Goal: Information Seeking & Learning: Understand process/instructions

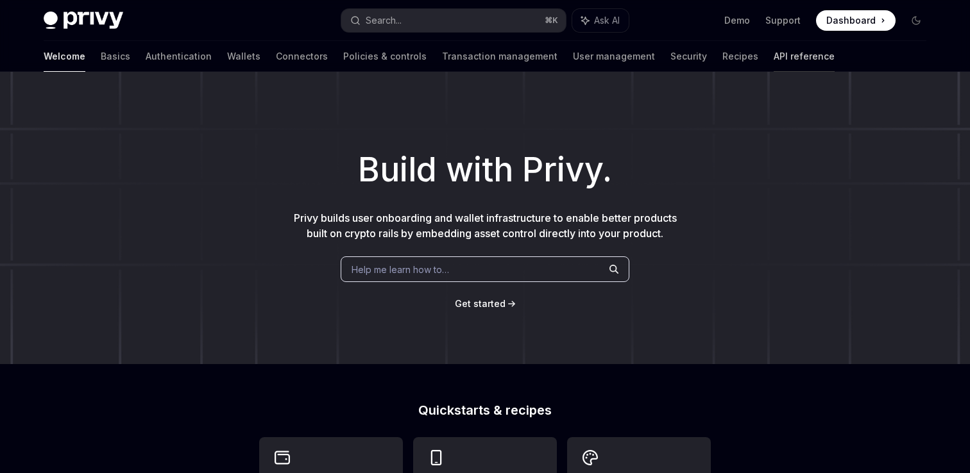
click at [773, 55] on link "API reference" at bounding box center [803, 56] width 61 height 31
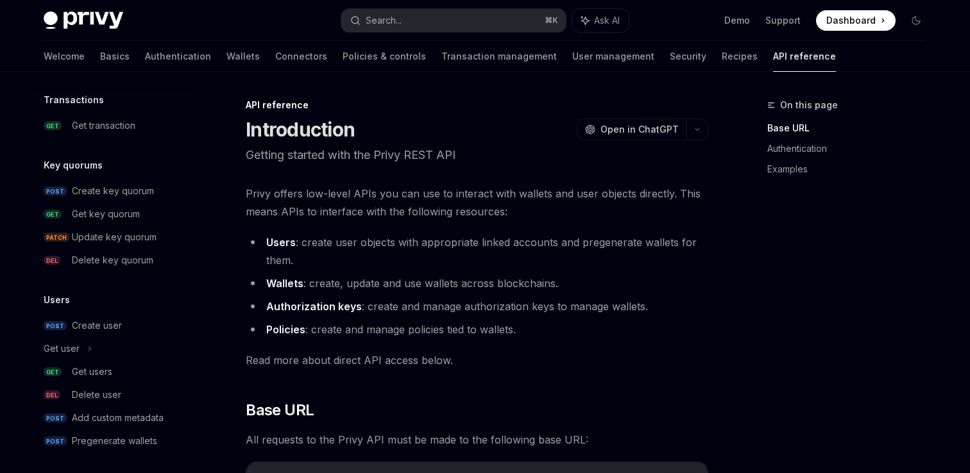
scroll to position [850, 0]
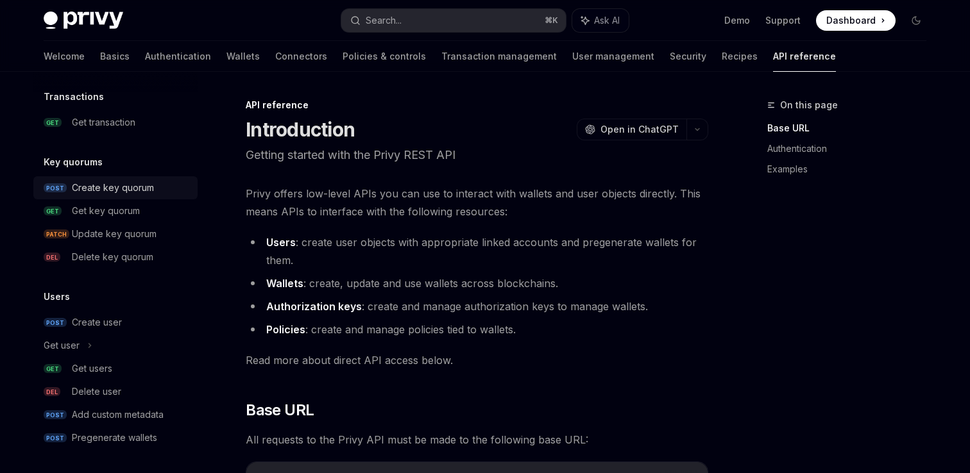
click at [124, 178] on link "POST Create key quorum" at bounding box center [115, 187] width 164 height 23
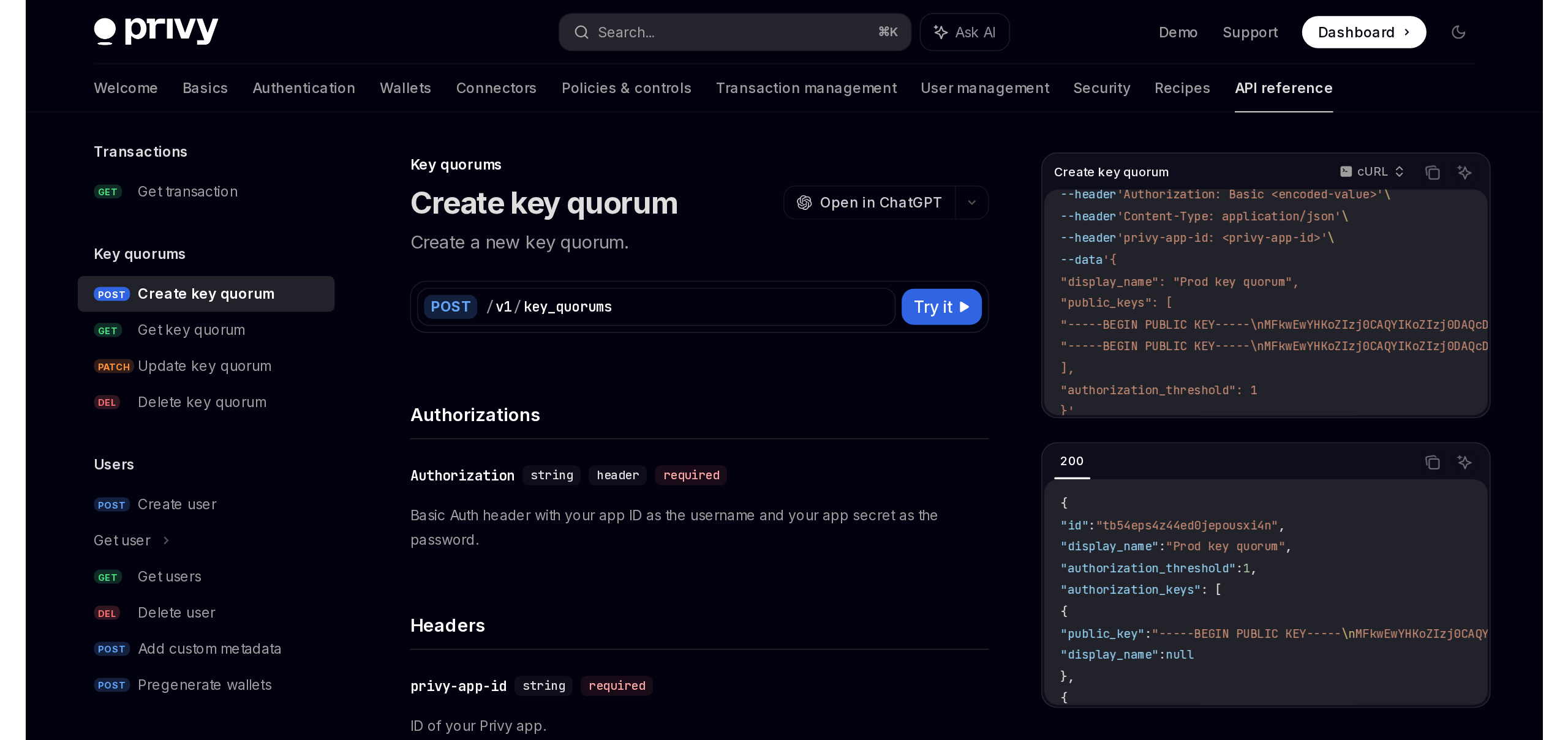
scroll to position [48, 0]
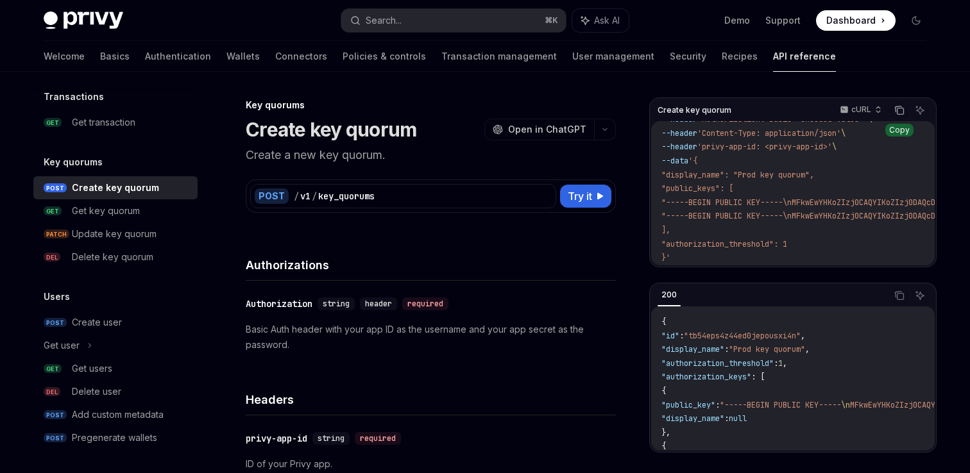
click at [897, 106] on icon "Copy the contents from the code block" at bounding box center [898, 109] width 6 height 6
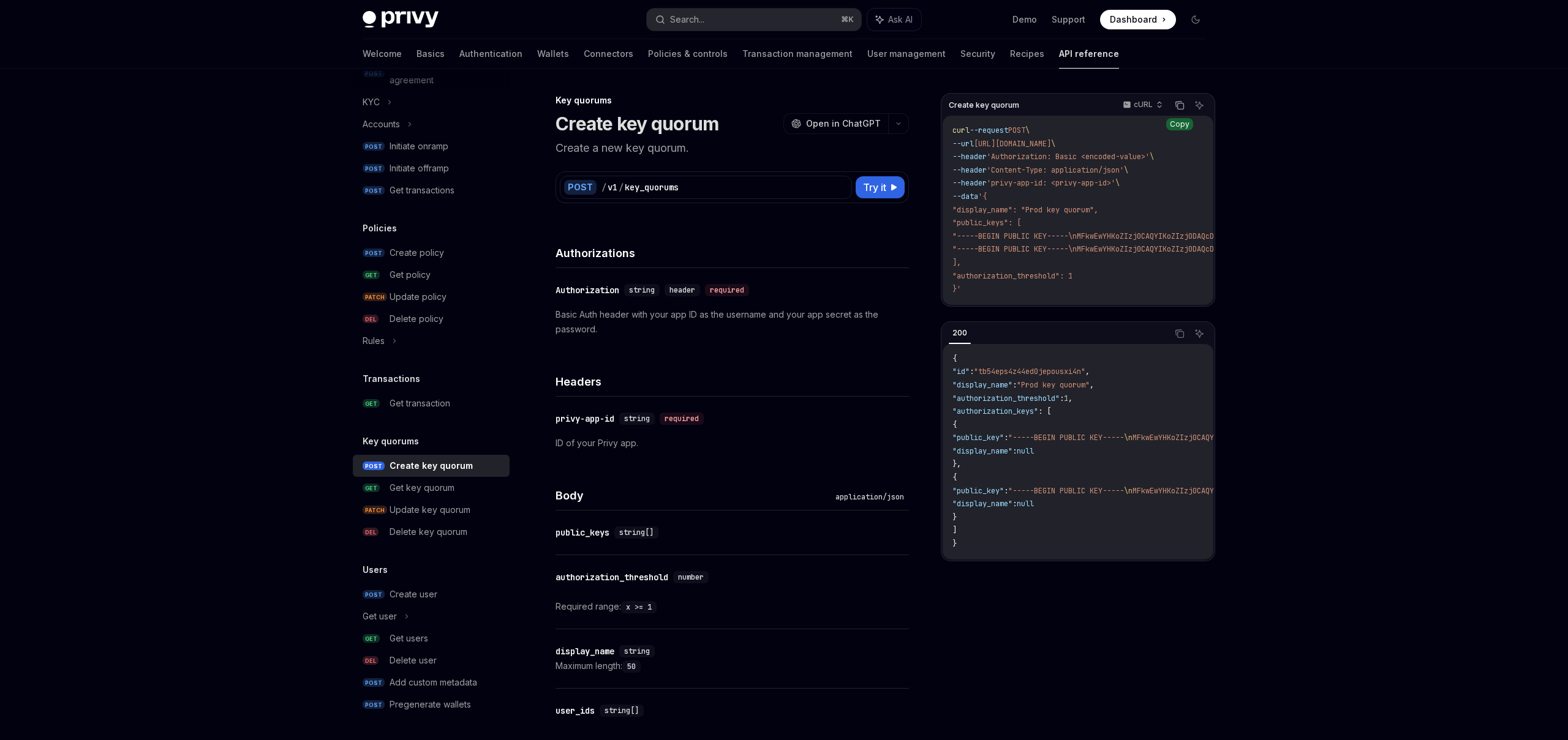
type textarea "*"
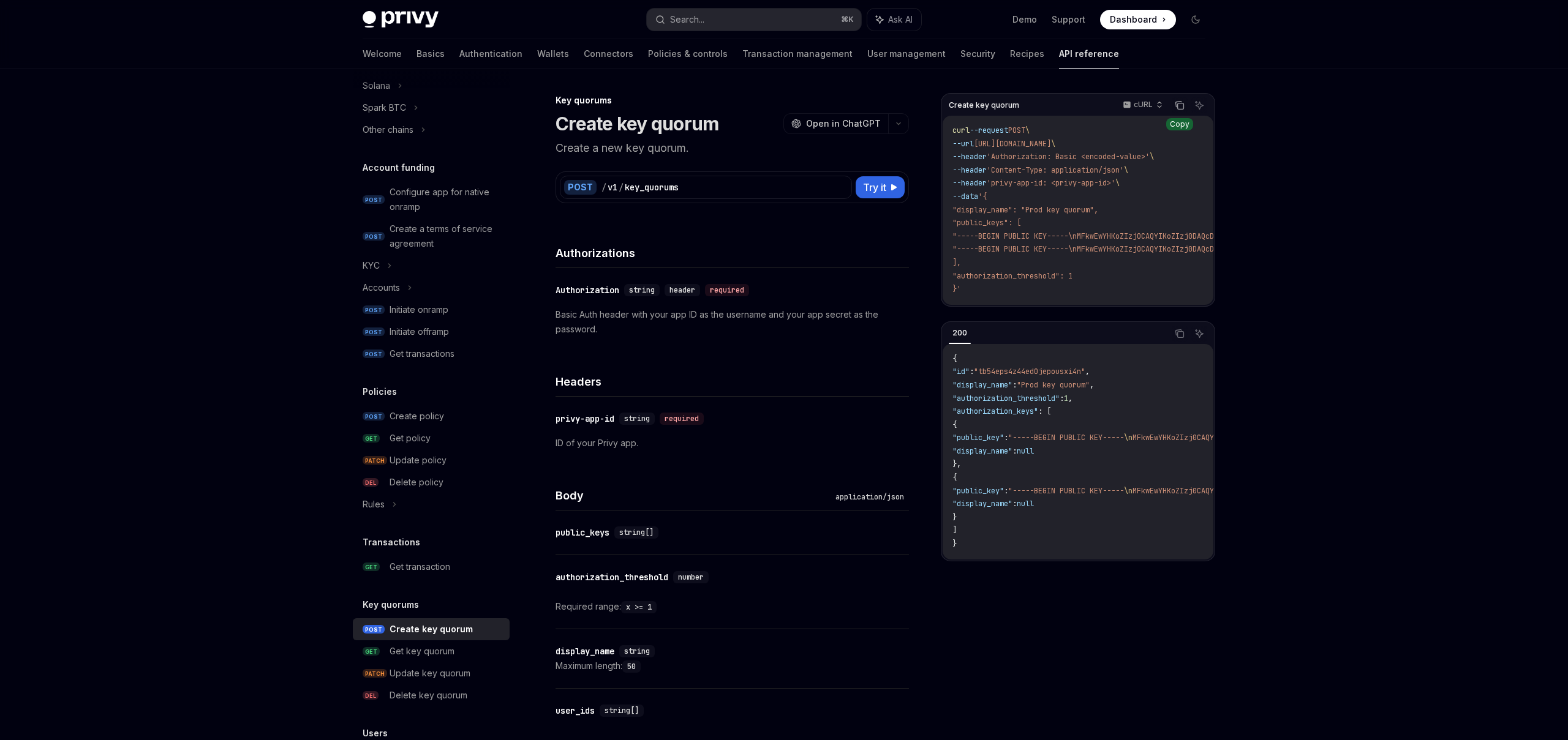
click at [925, 233] on div "Privy Docs home page Search... ⌘ K Ask AI Demo Support Dashboard Dashboard Sear…" at bounding box center [784, 646] width 1568 height 1293
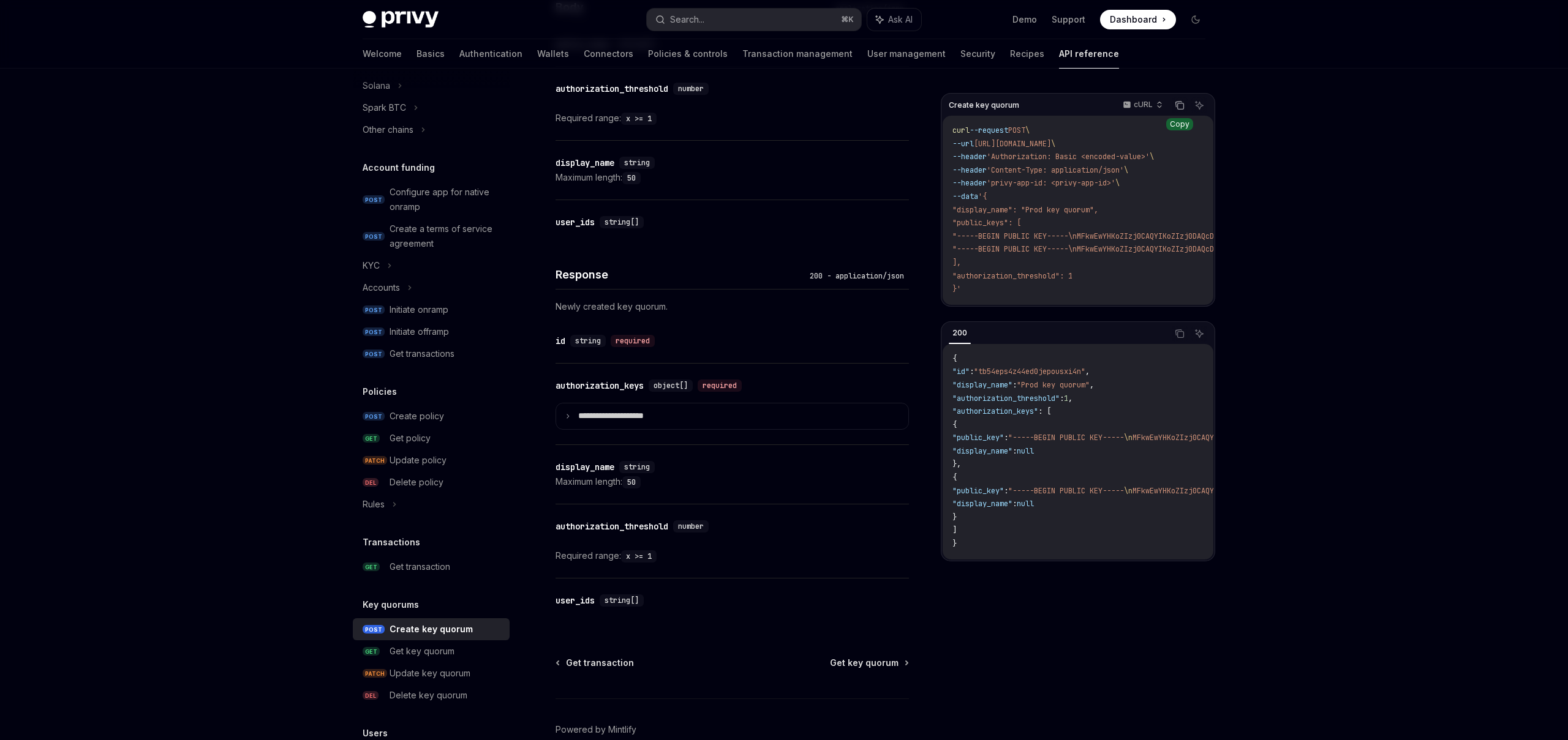
scroll to position [553, 0]
